Goal: Navigation & Orientation: Find specific page/section

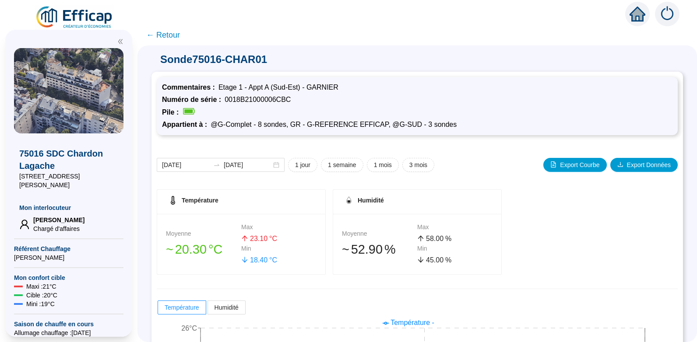
scroll to position [125, 0]
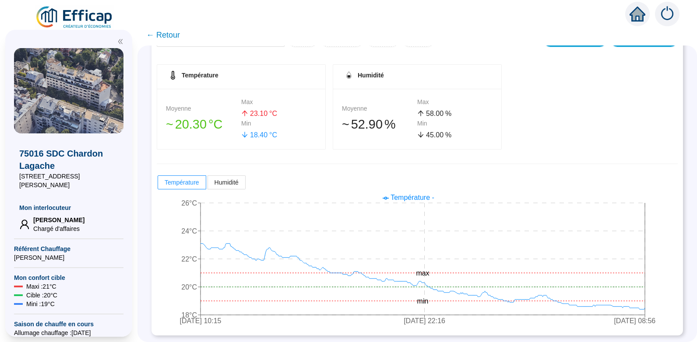
click at [176, 35] on span "← Retour" at bounding box center [163, 35] width 34 height 12
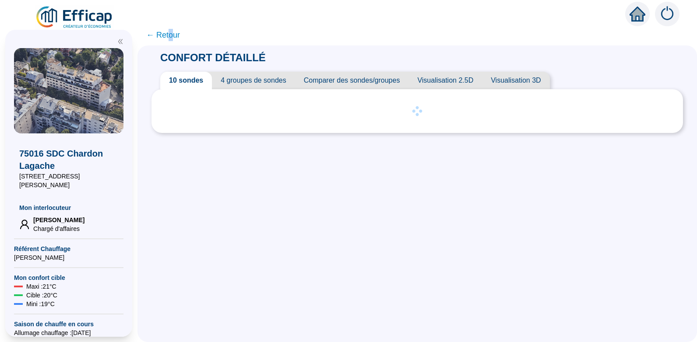
click at [176, 36] on span "← Retour" at bounding box center [163, 35] width 34 height 12
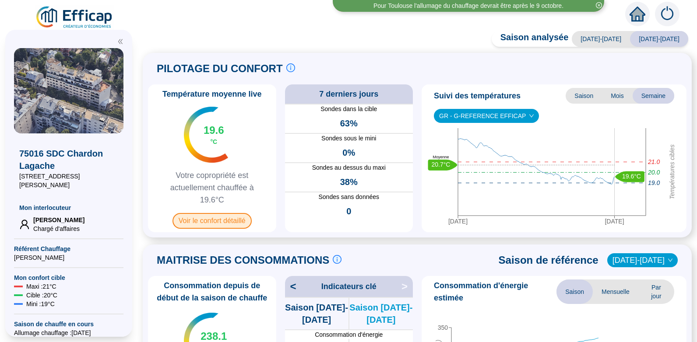
click at [209, 221] on span "Voir le confort détaillé" at bounding box center [211, 221] width 79 height 16
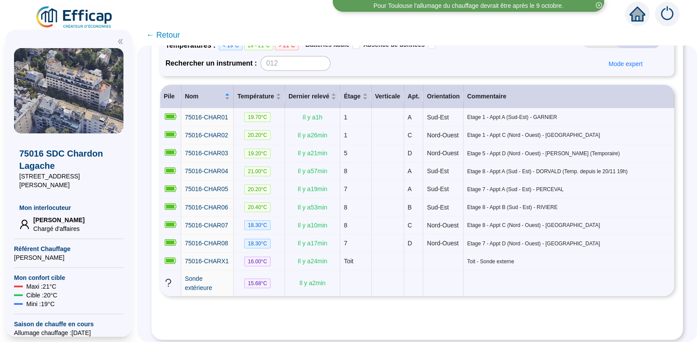
scroll to position [91, 0]
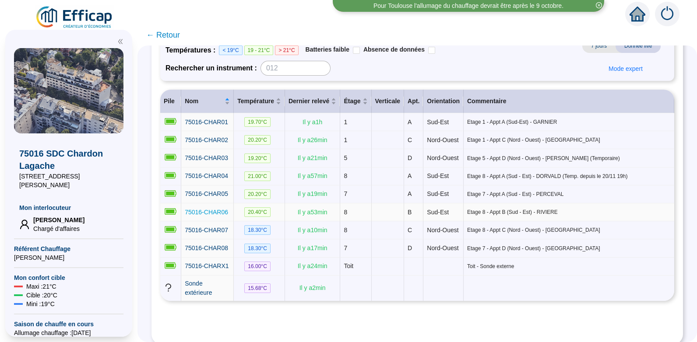
click at [214, 216] on span "75016-CHAR06" at bounding box center [206, 212] width 43 height 7
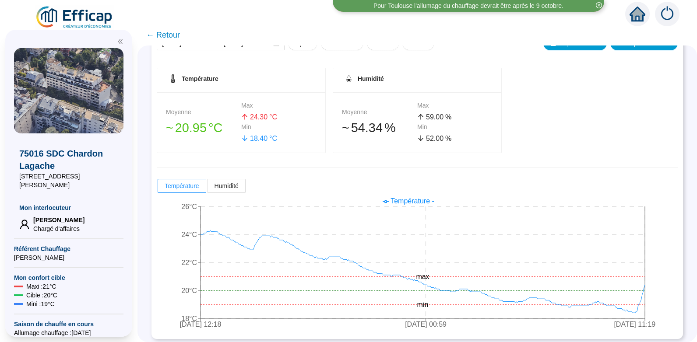
scroll to position [125, 0]
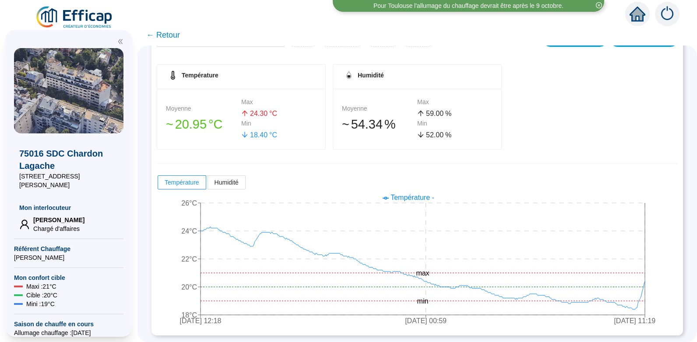
click at [172, 33] on span "← Retour" at bounding box center [163, 35] width 34 height 12
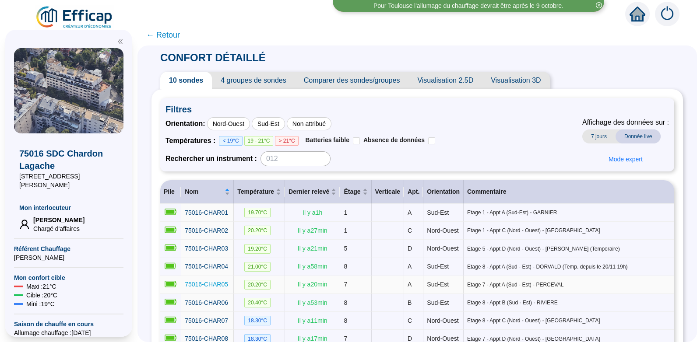
click at [211, 288] on span "75016-CHAR05" at bounding box center [206, 284] width 43 height 7
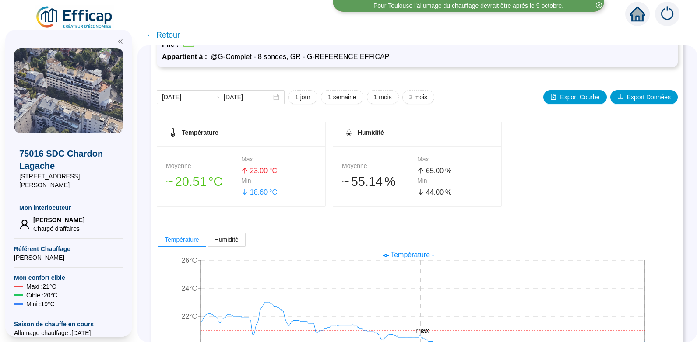
scroll to position [125, 0]
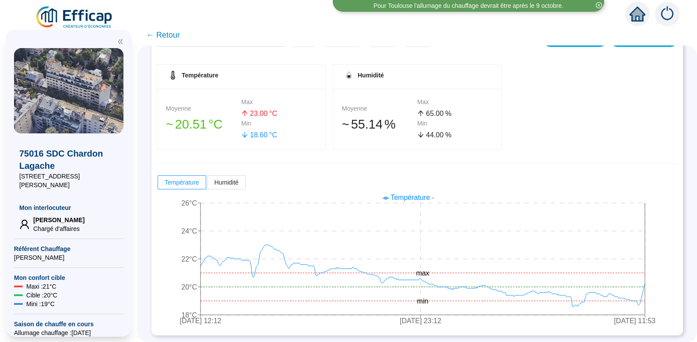
click at [168, 34] on span "← Retour" at bounding box center [163, 35] width 34 height 12
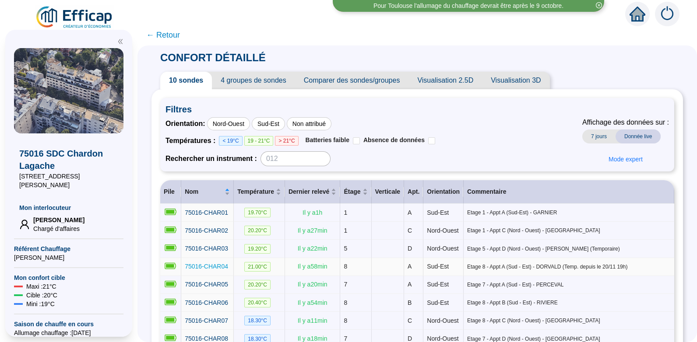
click at [219, 270] on span "75016-CHAR04" at bounding box center [206, 266] width 43 height 7
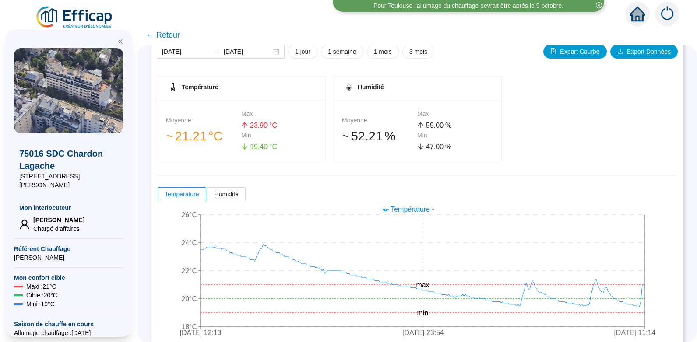
scroll to position [125, 0]
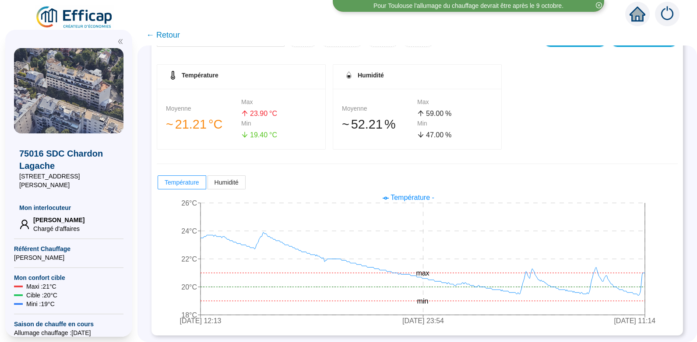
click at [169, 33] on span "← Retour" at bounding box center [163, 35] width 34 height 12
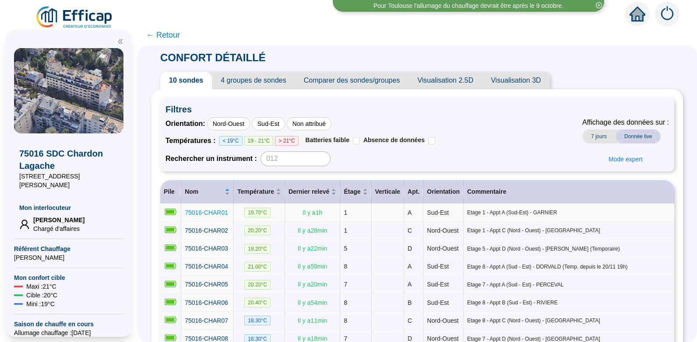
click at [218, 211] on span "75016-CHAR01" at bounding box center [206, 212] width 43 height 7
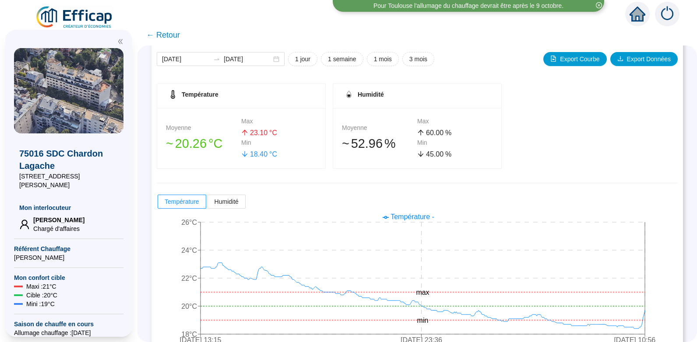
scroll to position [125, 0]
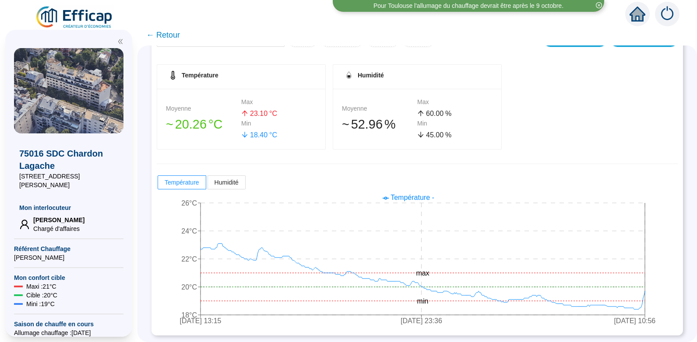
click at [172, 35] on span "← Retour" at bounding box center [163, 35] width 34 height 12
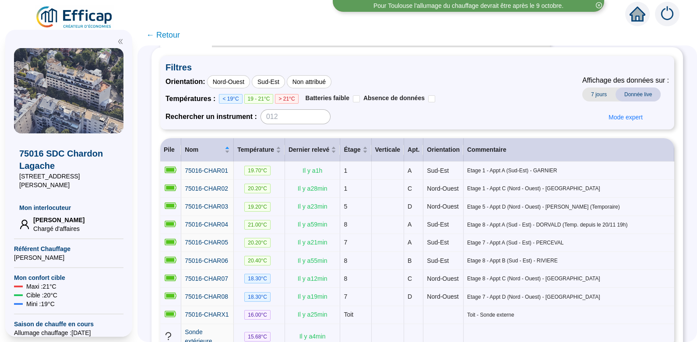
scroll to position [45, 0]
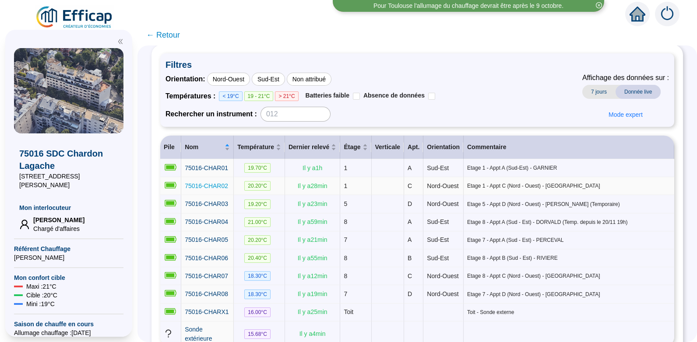
click at [215, 189] on span "75016-CHAR02" at bounding box center [206, 186] width 43 height 7
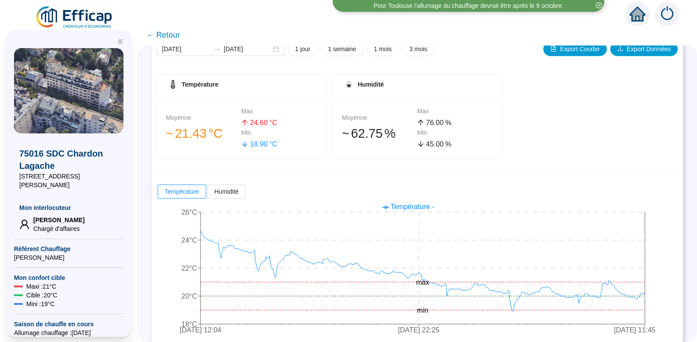
scroll to position [125, 0]
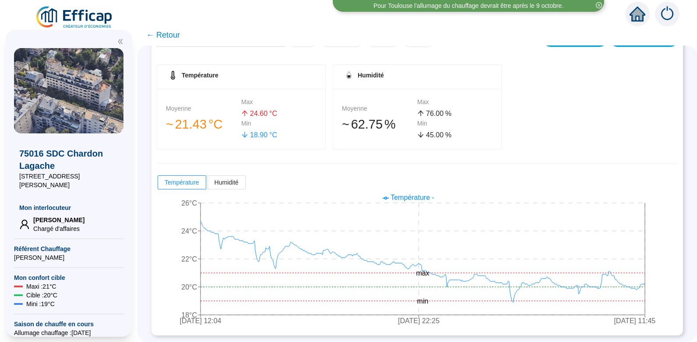
click at [170, 35] on span "← Retour" at bounding box center [163, 35] width 34 height 12
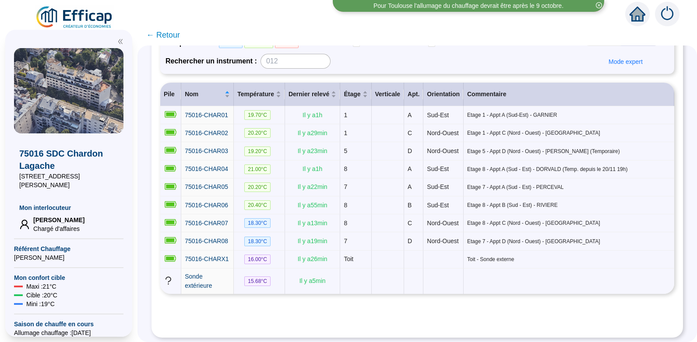
scroll to position [99, 0]
click at [217, 154] on span "75016-CHAR03" at bounding box center [206, 150] width 43 height 7
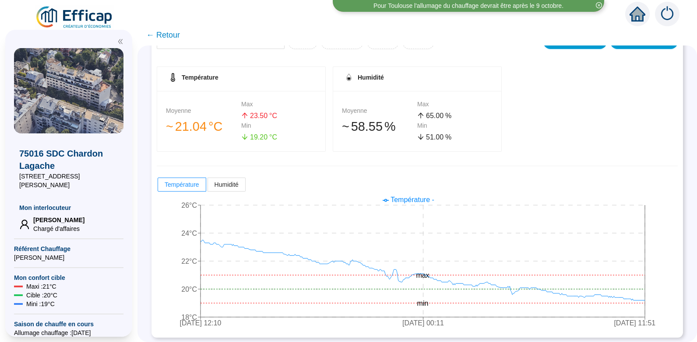
scroll to position [125, 0]
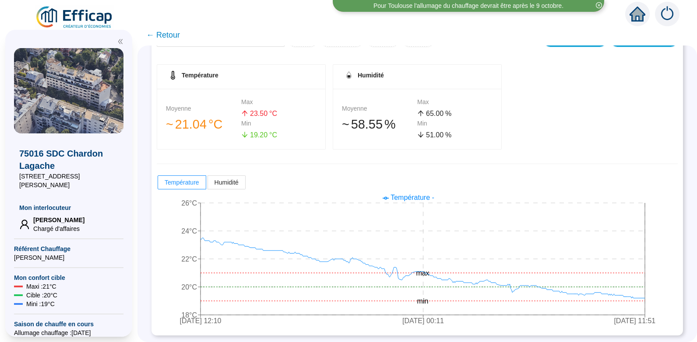
click at [171, 35] on span "← Retour" at bounding box center [163, 35] width 34 height 12
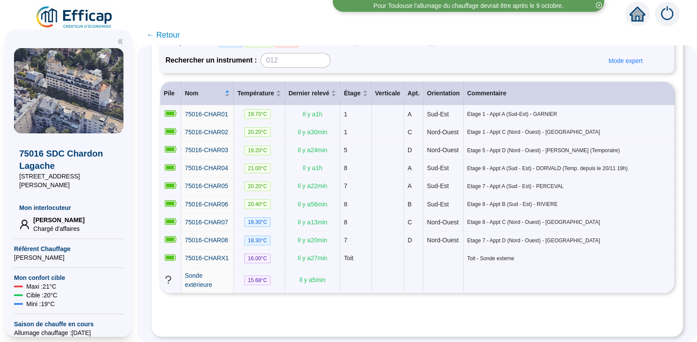
scroll to position [112, 0]
click at [214, 244] on span "75016-CHAR08" at bounding box center [206, 240] width 43 height 7
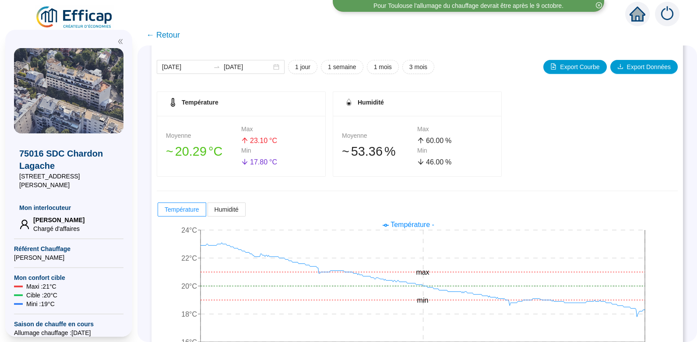
scroll to position [125, 0]
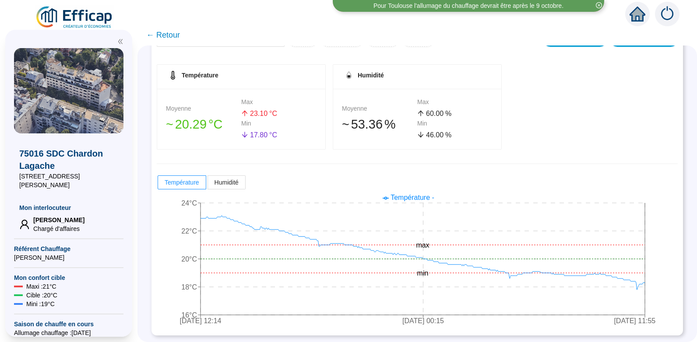
click at [174, 35] on span "← Retour" at bounding box center [163, 35] width 34 height 12
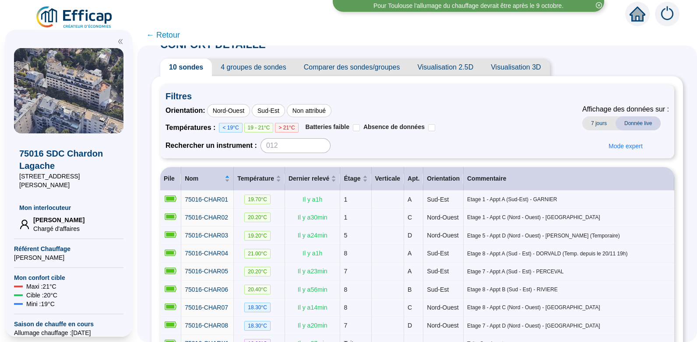
scroll to position [16, 0]
